Goal: Transaction & Acquisition: Book appointment/travel/reservation

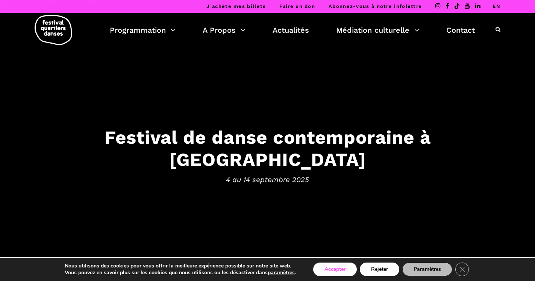
click at [343, 269] on button "Accepter" at bounding box center [335, 269] width 44 height 14
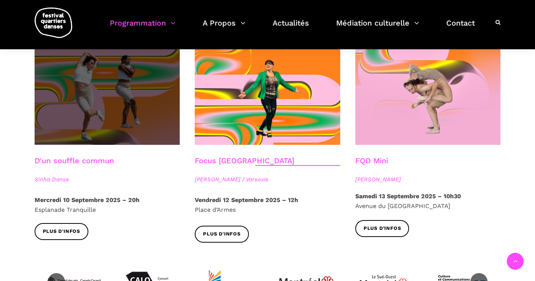
scroll to position [690, 0]
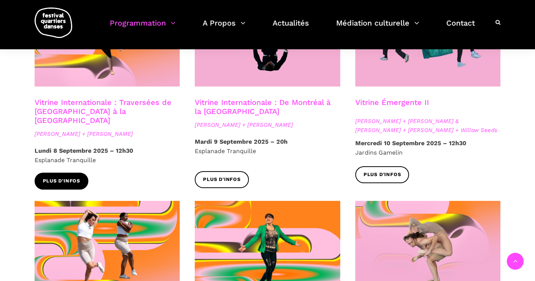
click at [66, 173] on link "Plus d'infos" at bounding box center [62, 181] width 54 height 17
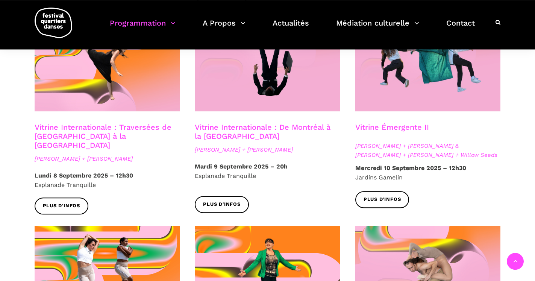
scroll to position [652, 0]
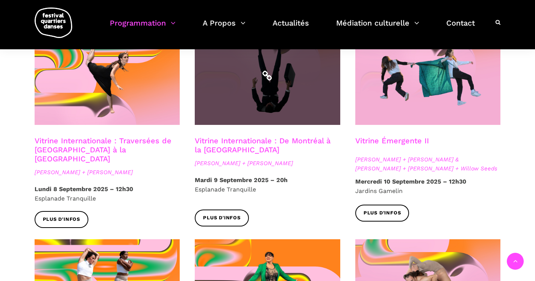
click at [241, 53] on span at bounding box center [267, 75] width 145 height 97
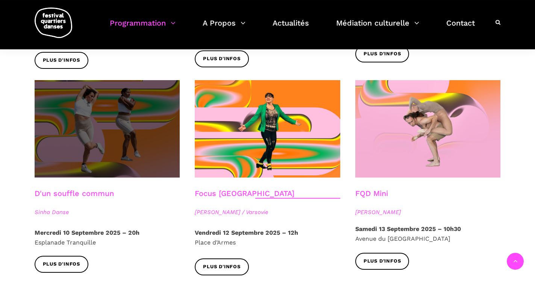
scroll to position [805, 0]
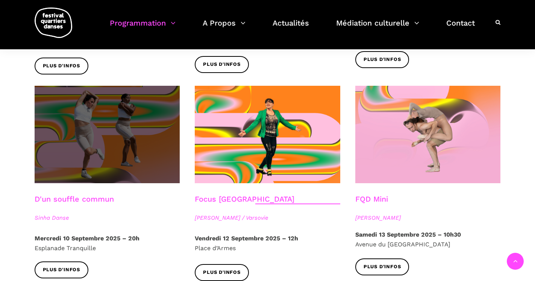
click at [120, 157] on span at bounding box center [107, 134] width 145 height 97
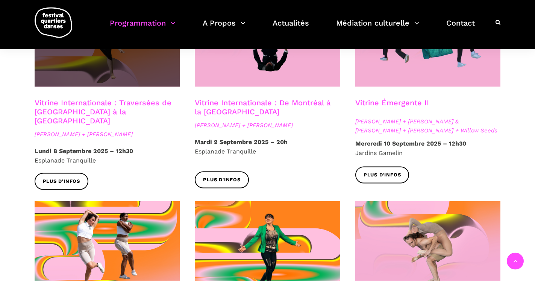
scroll to position [690, 0]
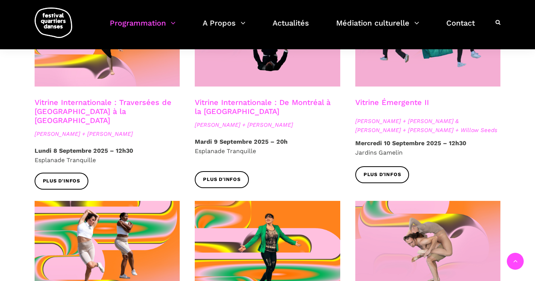
click at [205, 98] on link "Vitrine Internationale : De Montréal à la Suède" at bounding box center [263, 107] width 136 height 18
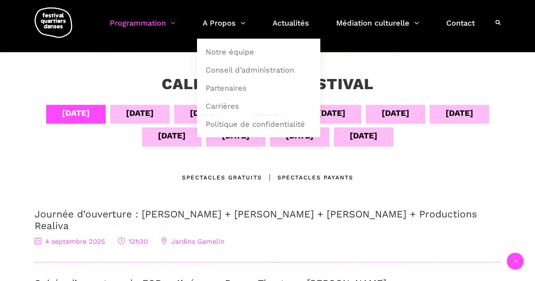
scroll to position [192, 0]
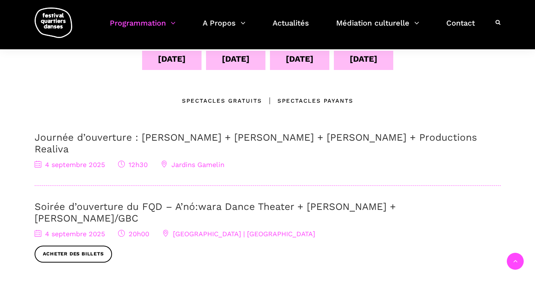
click at [300, 101] on div "Spectacles Payants" at bounding box center [307, 100] width 91 height 9
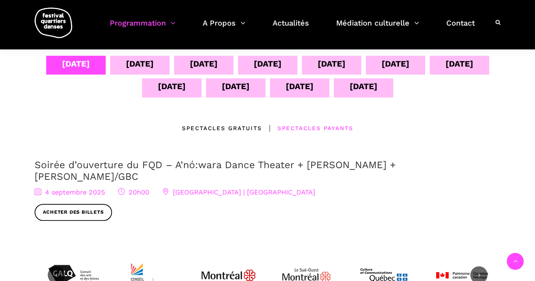
scroll to position [153, 0]
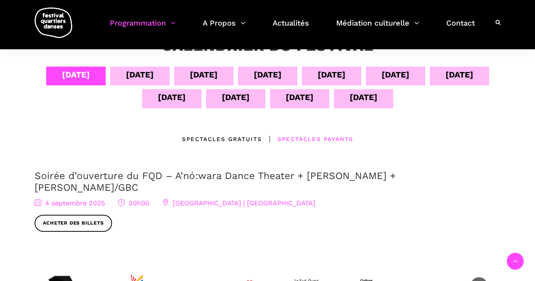
click at [209, 142] on div "Spectacles gratuits" at bounding box center [222, 139] width 80 height 9
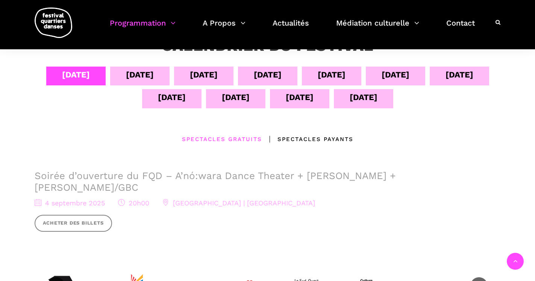
scroll to position [0, 0]
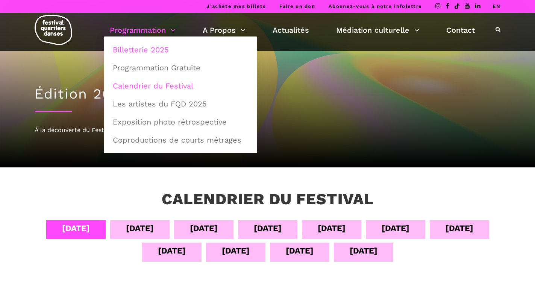
click at [149, 49] on link "Billetterie 2025" at bounding box center [180, 49] width 144 height 17
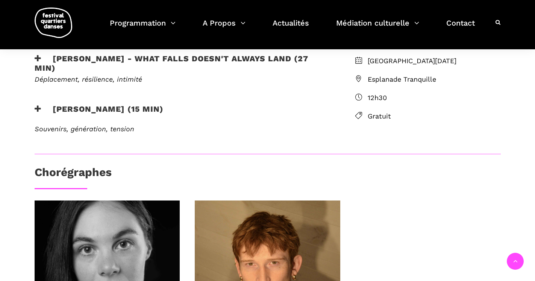
scroll to position [115, 0]
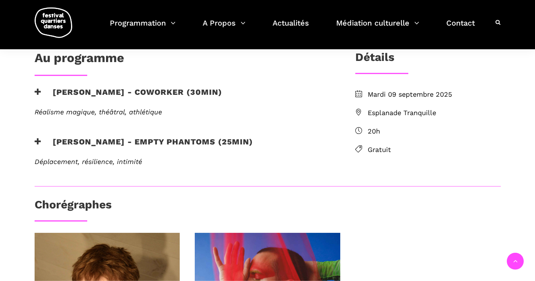
scroll to position [192, 0]
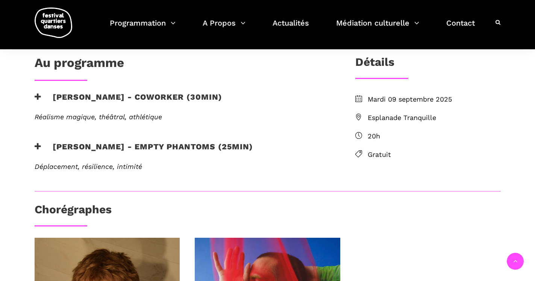
click at [36, 95] on icon at bounding box center [38, 97] width 7 height 8
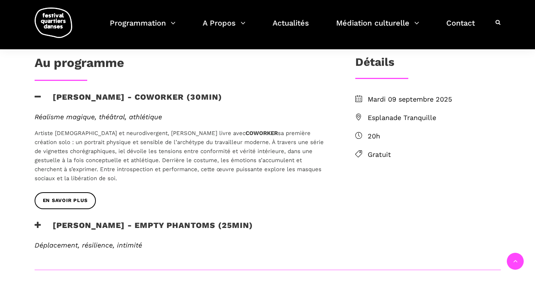
click at [36, 95] on icon at bounding box center [38, 97] width 7 height 8
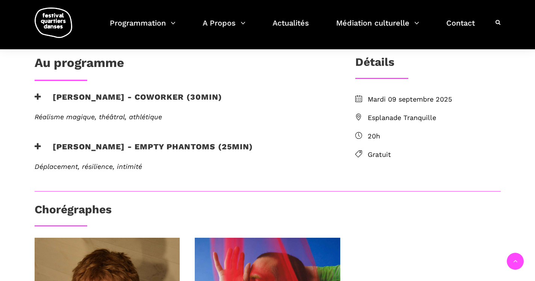
click at [36, 95] on icon at bounding box center [38, 97] width 7 height 8
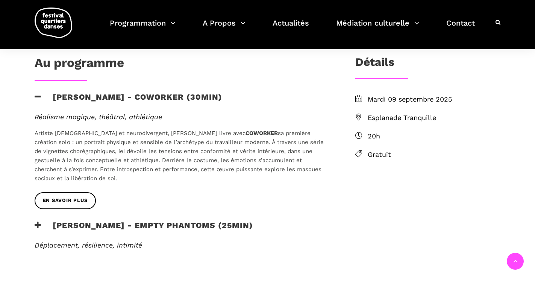
click at [80, 224] on h3 "Linus Jansner - Empty phantoms (25min)" at bounding box center [144, 229] width 218 height 19
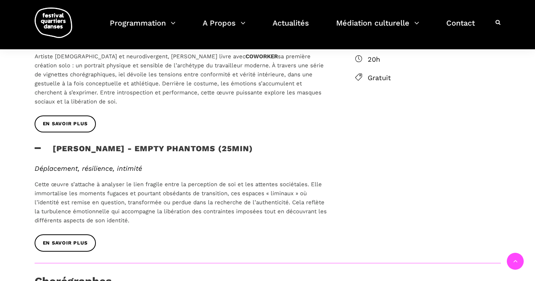
scroll to position [153, 0]
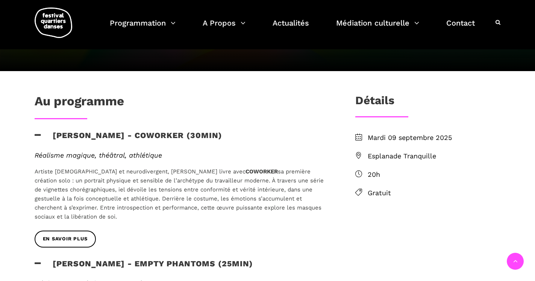
click at [385, 158] on span "Esplanade Tranquille" at bounding box center [434, 156] width 133 height 11
click at [372, 155] on span "Esplanade Tranquille" at bounding box center [434, 156] width 133 height 11
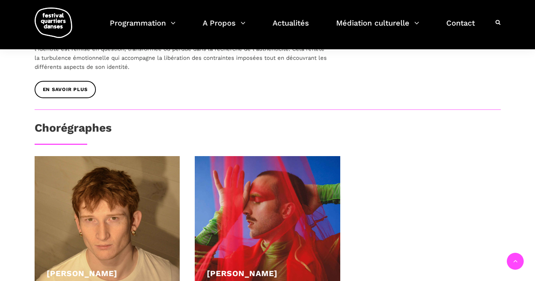
scroll to position [575, 0]
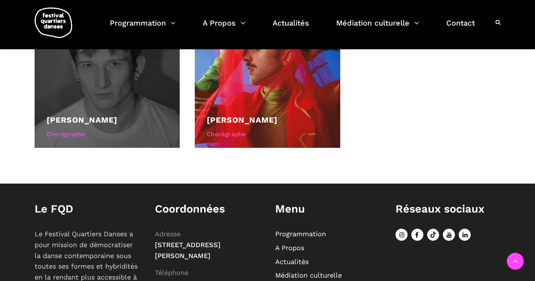
click at [97, 117] on link "[PERSON_NAME]" at bounding box center [82, 119] width 71 height 9
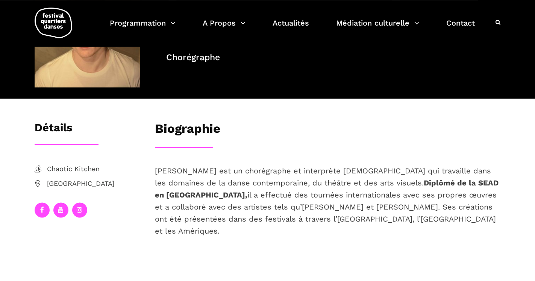
scroll to position [38, 0]
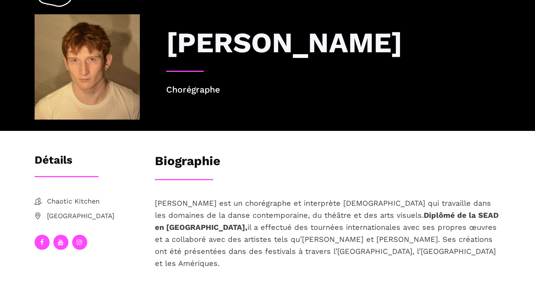
click at [70, 200] on span "Chaotic Kitchen" at bounding box center [93, 201] width 93 height 11
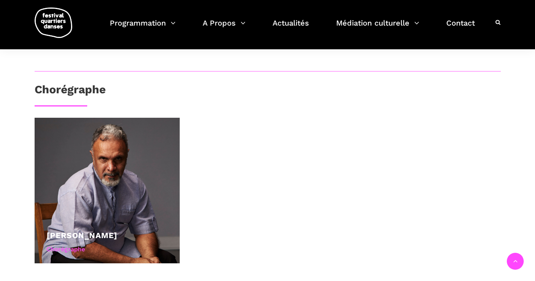
scroll to position [192, 0]
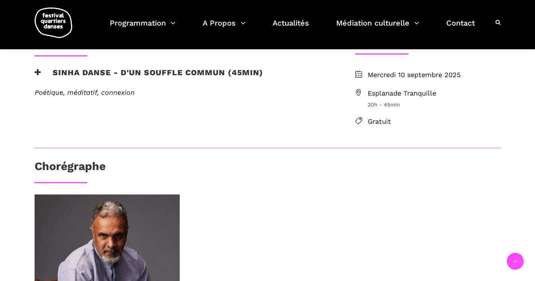
click at [43, 79] on h3 "Sinha Danse - D'un souffle commun (45min)" at bounding box center [149, 77] width 229 height 19
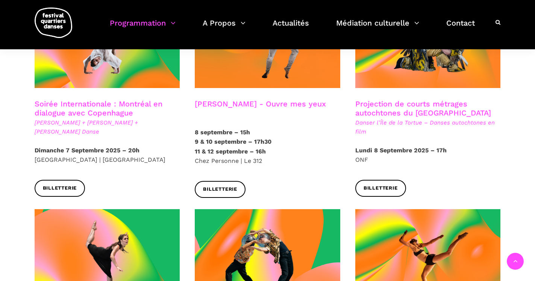
scroll to position [434, 0]
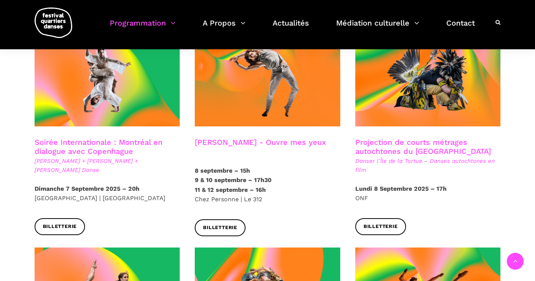
click at [202, 138] on h3 "Charles-Alexis Desgagnés - Ouvre mes yeux" at bounding box center [260, 147] width 131 height 19
click at [214, 138] on h3 "Charles-Alexis Desgagnés - Ouvre mes yeux" at bounding box center [260, 147] width 131 height 19
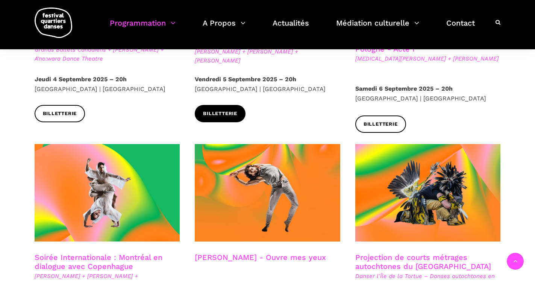
click at [238, 121] on link "Billetterie" at bounding box center [220, 113] width 51 height 17
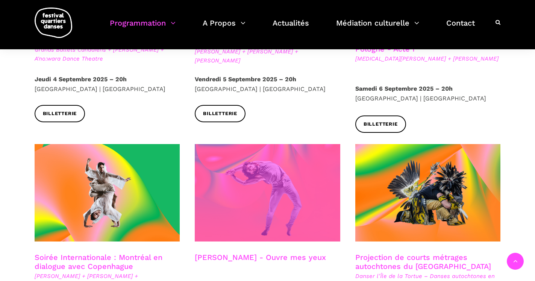
click at [253, 174] on span at bounding box center [267, 192] width 145 height 97
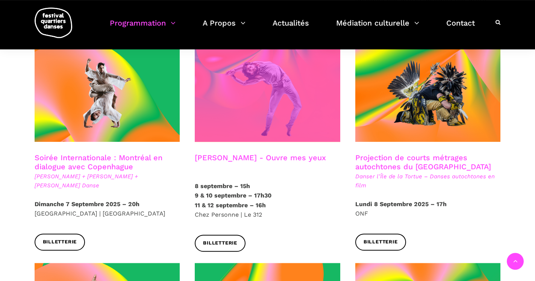
scroll to position [434, 0]
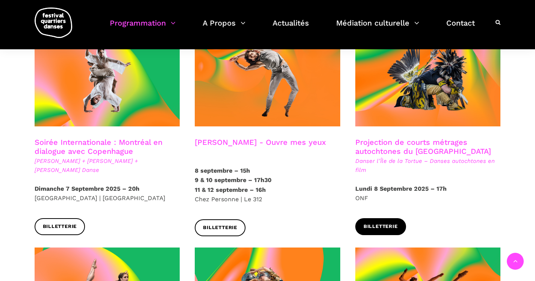
click at [371, 223] on span "Billetterie" at bounding box center [381, 227] width 34 height 8
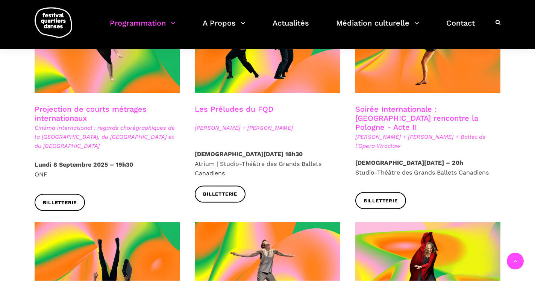
scroll to position [818, 0]
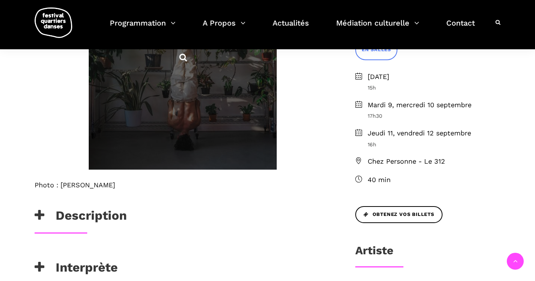
scroll to position [307, 0]
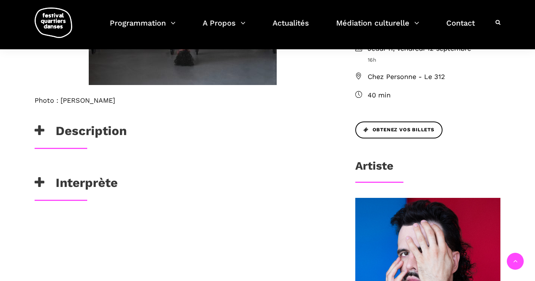
click at [113, 131] on h3 "Description" at bounding box center [81, 132] width 92 height 19
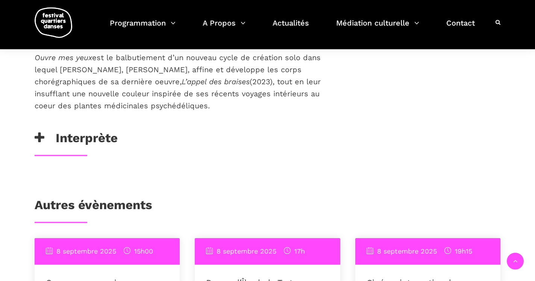
scroll to position [652, 0]
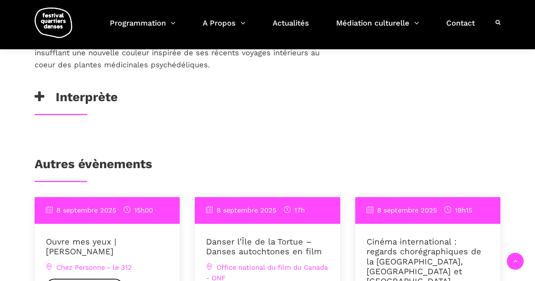
click at [85, 92] on h3 "Interprète" at bounding box center [76, 98] width 83 height 19
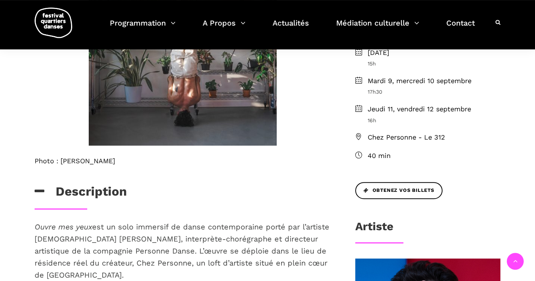
scroll to position [268, 0]
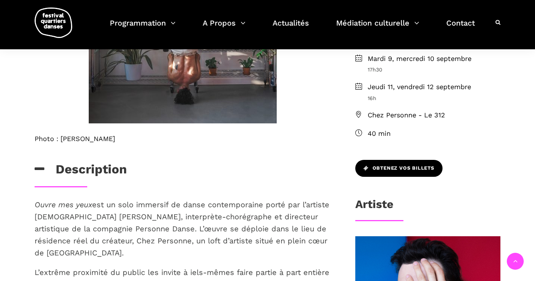
click at [395, 171] on span "Obtenez vos billets" at bounding box center [399, 168] width 71 height 8
